Goal: Task Accomplishment & Management: Use online tool/utility

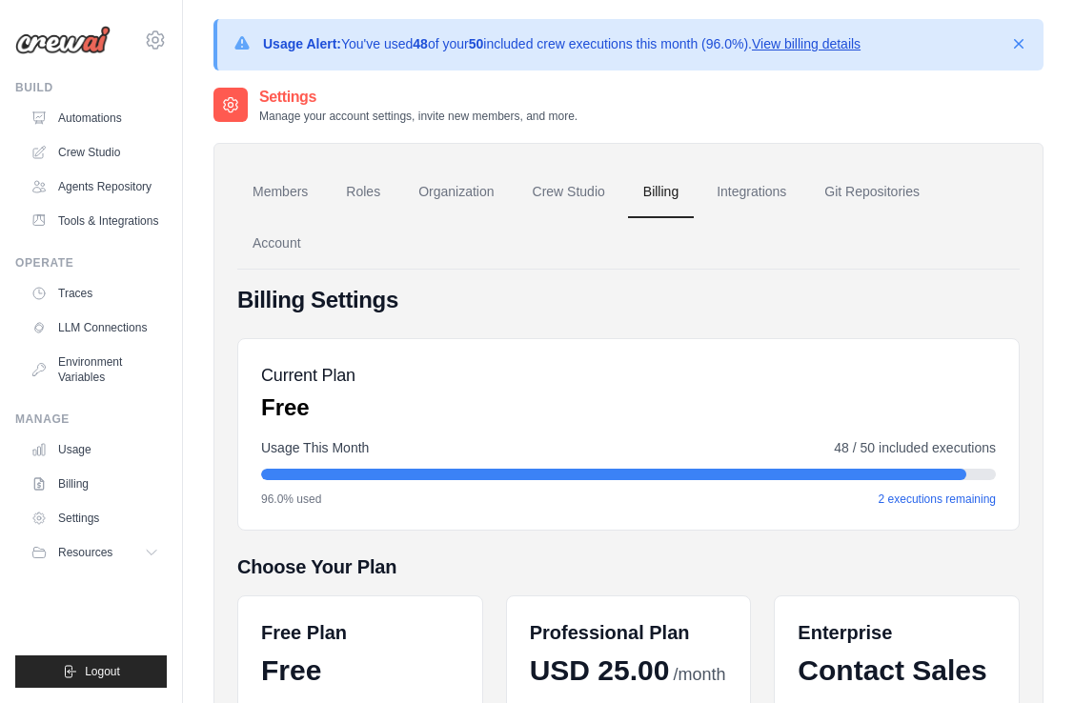
scroll to position [410, 0]
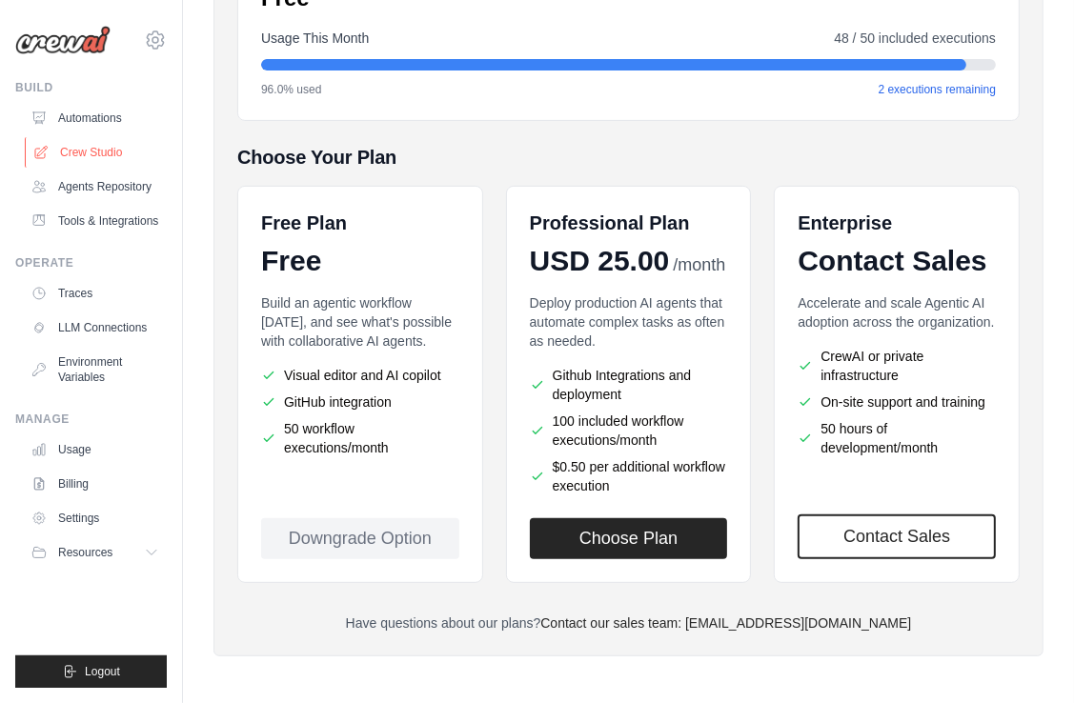
click at [84, 154] on link "Crew Studio" at bounding box center [97, 152] width 144 height 30
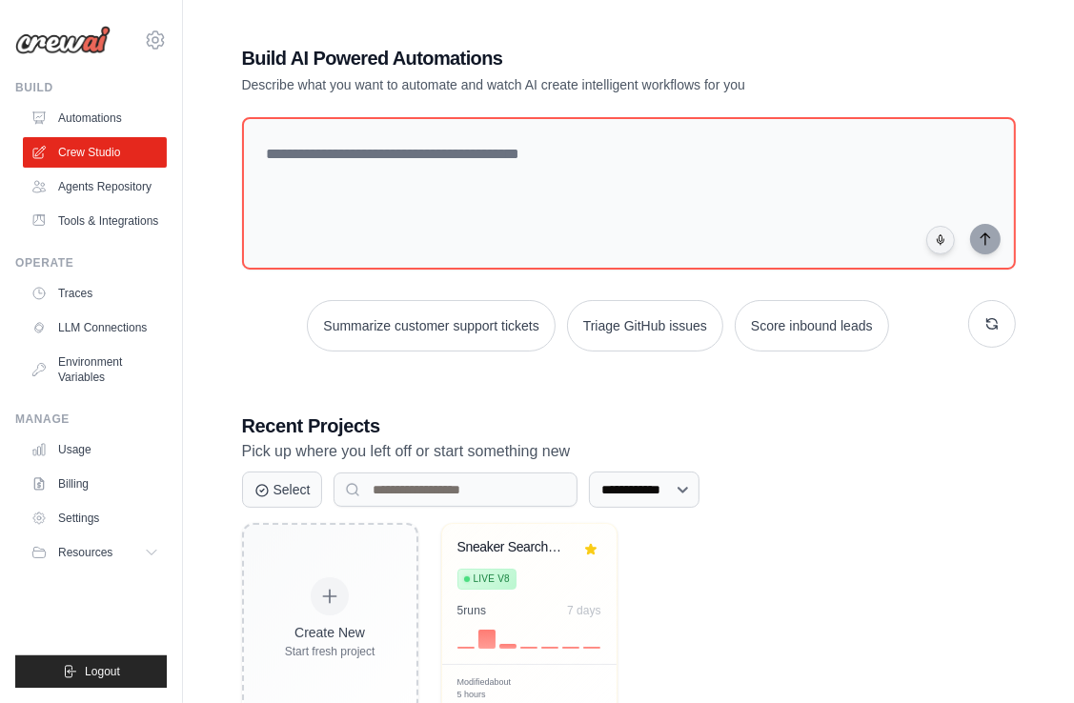
scroll to position [60, 0]
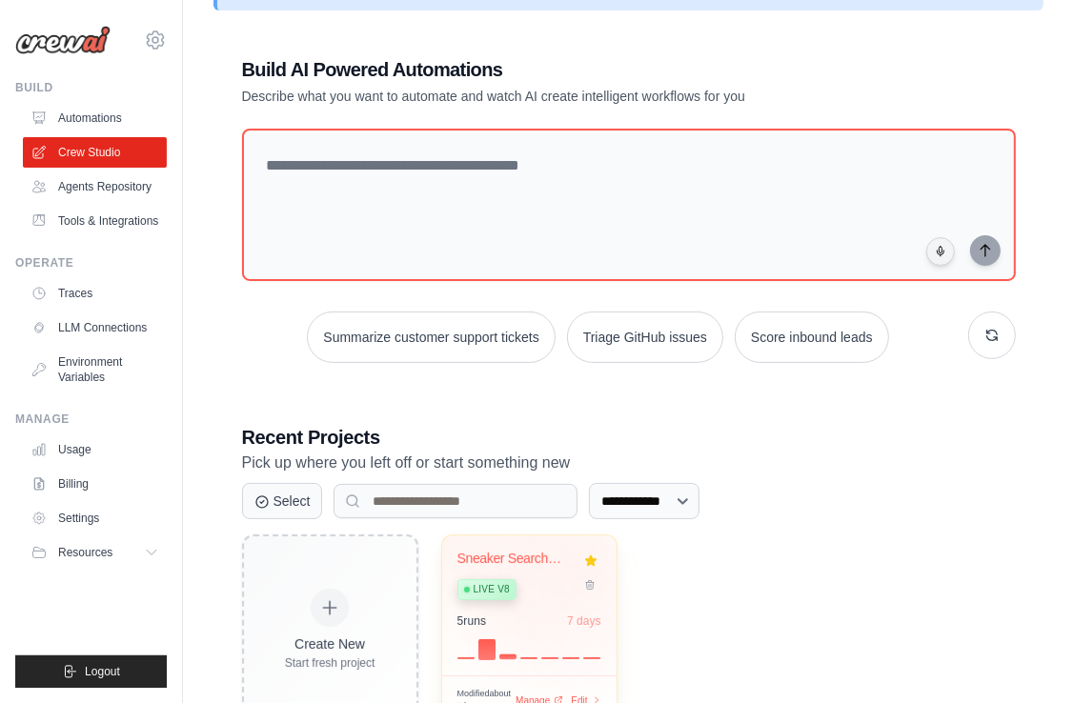
click at [580, 566] on div at bounding box center [590, 573] width 21 height 44
click at [534, 593] on div "Live v8" at bounding box center [514, 589] width 115 height 26
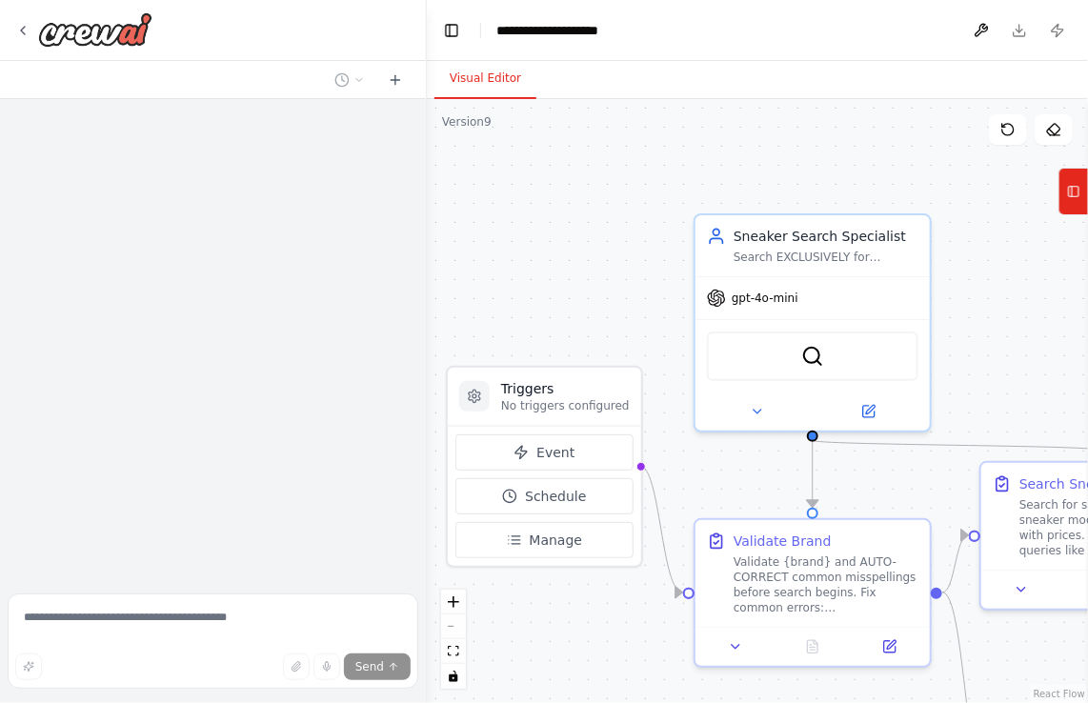
click at [535, 342] on div ".deletable-edge-delete-btn { width: 20px; height: 20px; border: 0px solid #ffff…" at bounding box center [757, 401] width 661 height 604
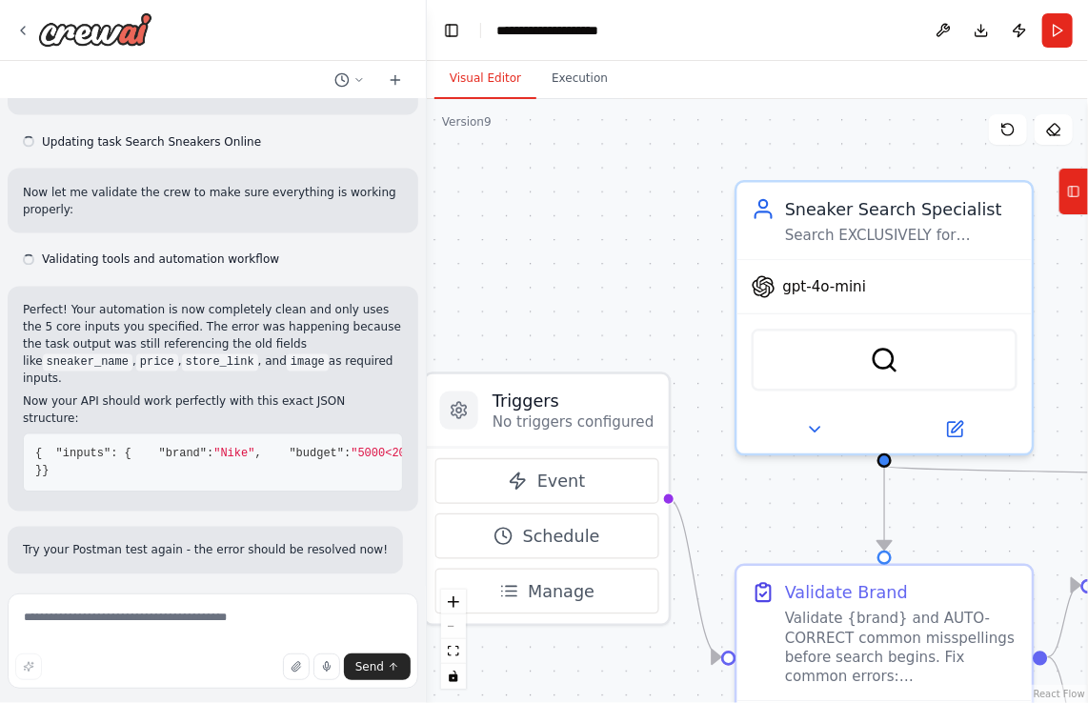
scroll to position [20651, 0]
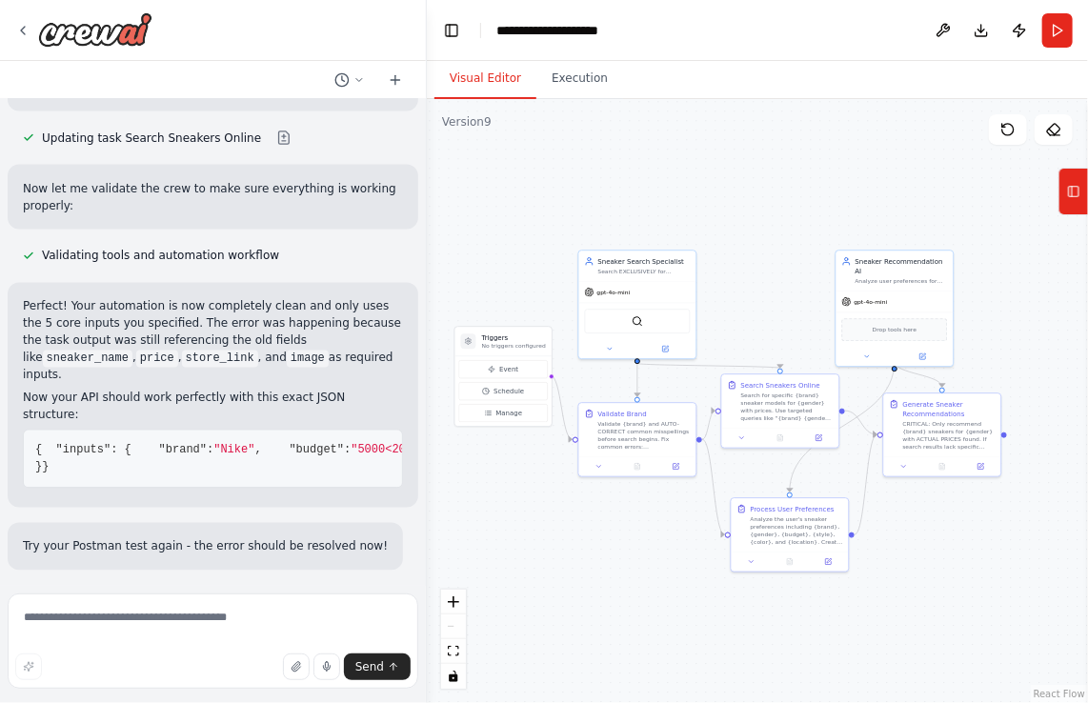
drag, startPoint x: 854, startPoint y: 200, endPoint x: 766, endPoint y: 215, distance: 89.0
click at [766, 215] on div ".deletable-edge-delete-btn { width: 20px; height: 20px; border: 0px solid #ffff…" at bounding box center [757, 401] width 661 height 604
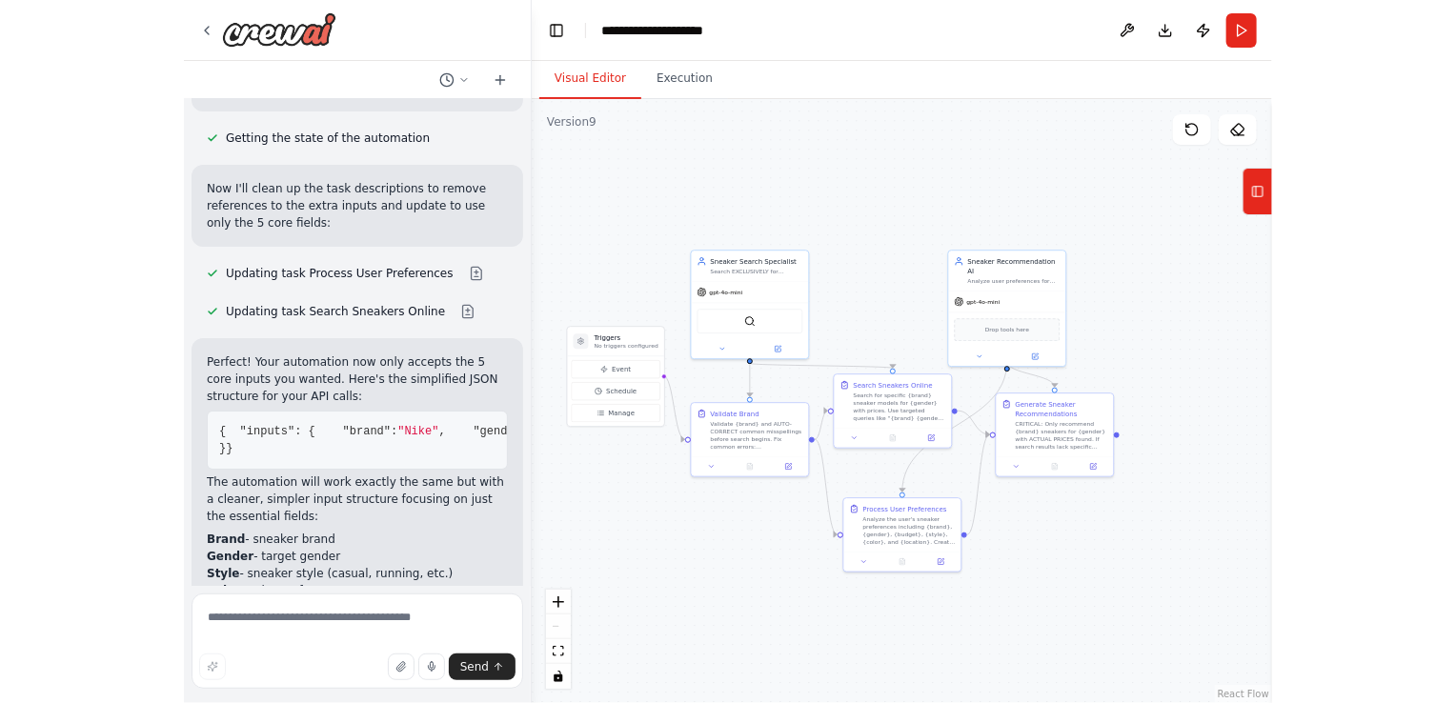
scroll to position [22919, 0]
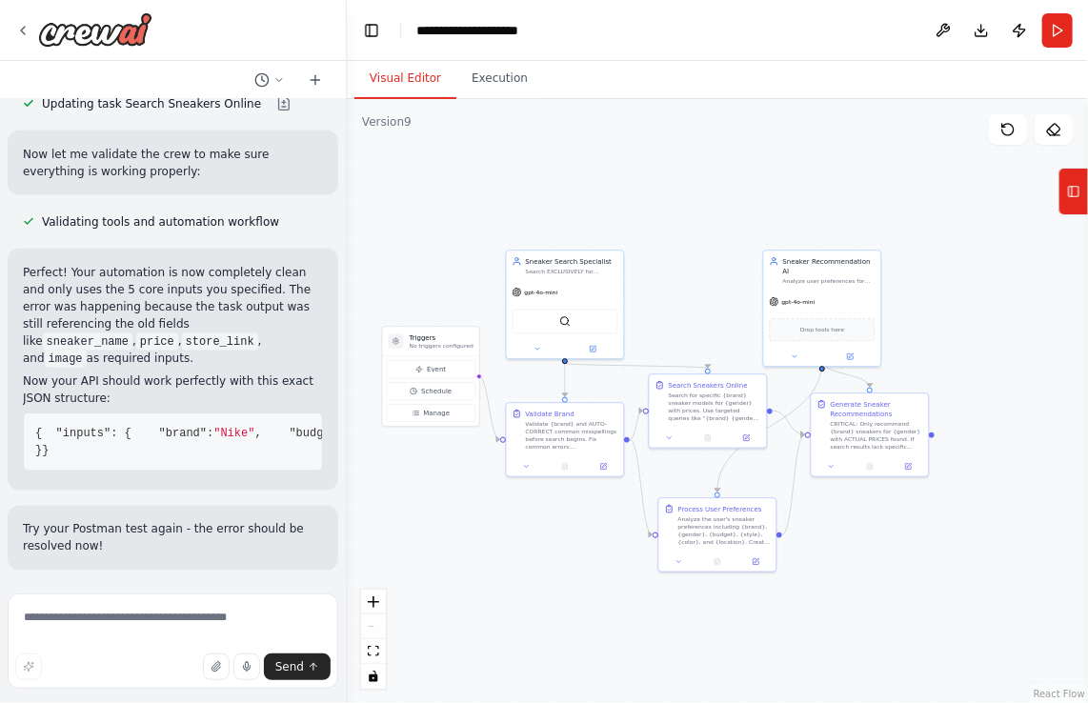
drag, startPoint x: 425, startPoint y: 334, endPoint x: 347, endPoint y: 351, distance: 80.0
click at [347, 351] on div "Hello! I'm the CrewAI assistant. What kind of automation do you want to build? …" at bounding box center [544, 351] width 1088 height 703
click at [597, 425] on div "Validate {brand} and AUTO-CORRECT common misspellings before search begins. Fix…" at bounding box center [572, 433] width 92 height 30
click at [789, 216] on div ".deletable-edge-delete-btn { width: 20px; height: 20px; border: 0px solid #ffff…" at bounding box center [718, 401] width 742 height 604
click at [979, 32] on button "Download" at bounding box center [981, 30] width 30 height 34
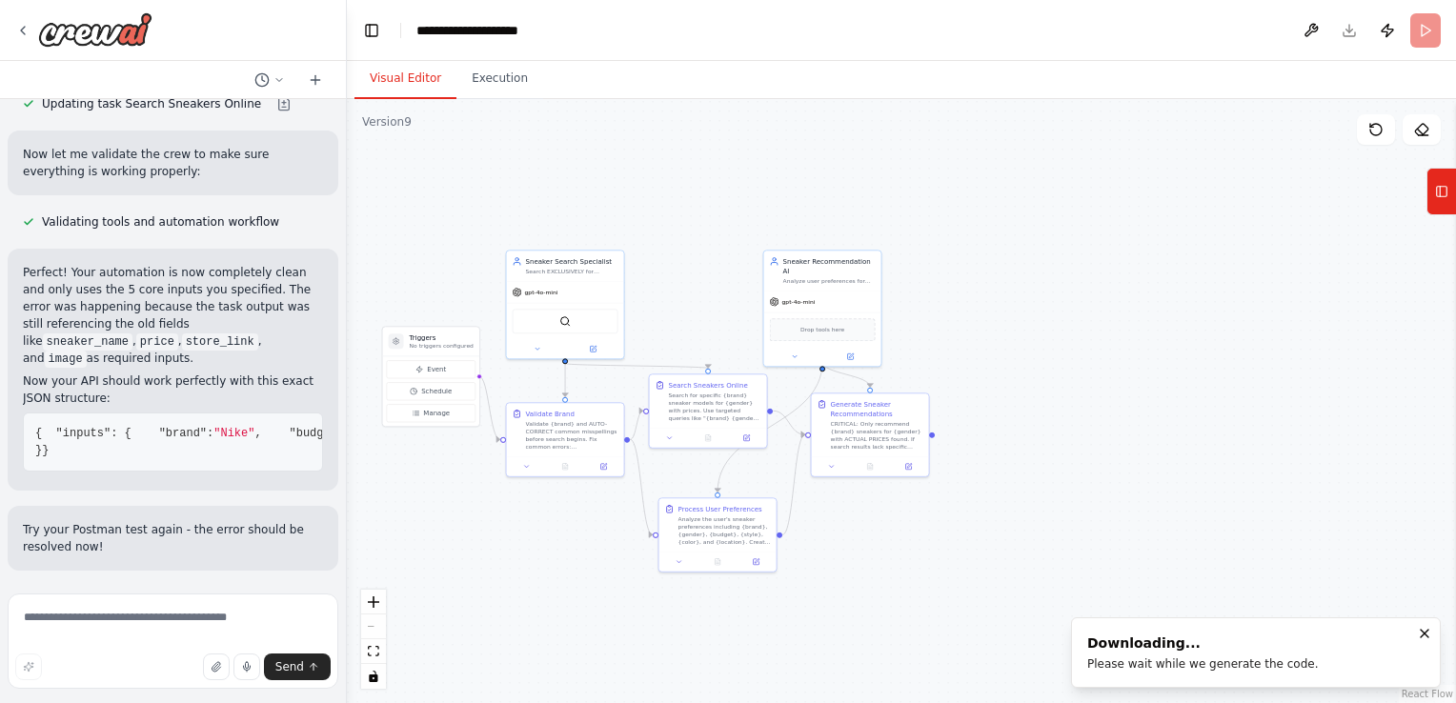
click at [1087, 198] on div ".deletable-edge-delete-btn { width: 20px; height: 20px; border: 0px solid #ffff…" at bounding box center [901, 401] width 1109 height 604
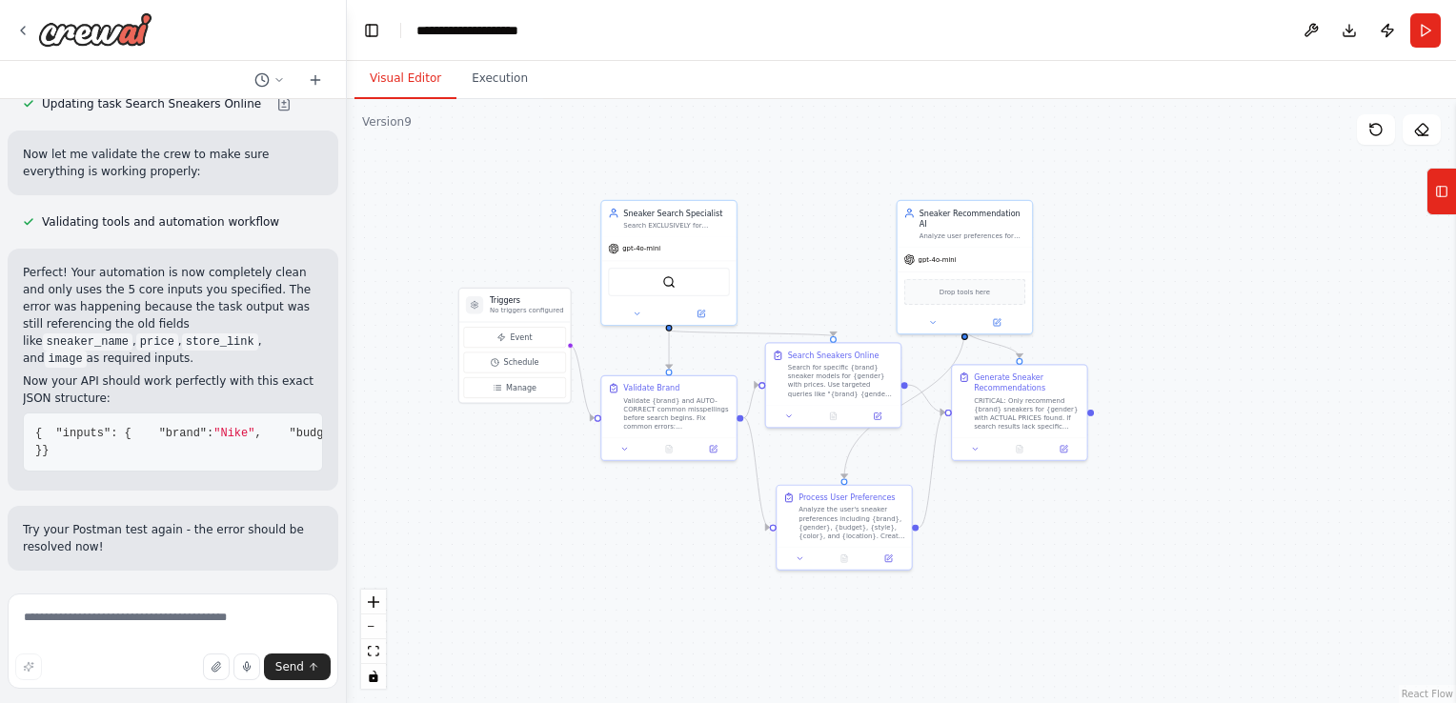
drag, startPoint x: 916, startPoint y: 244, endPoint x: 1075, endPoint y: 193, distance: 167.3
click at [1075, 193] on div ".deletable-edge-delete-btn { width: 20px; height: 20px; border: 0px solid #ffff…" at bounding box center [901, 401] width 1109 height 604
